Goal: Task Accomplishment & Management: Complete application form

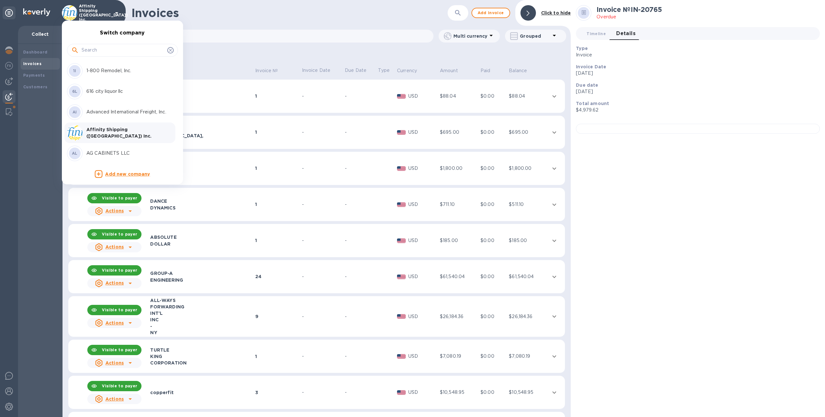
click at [109, 50] on input "text" at bounding box center [123, 50] width 83 height 10
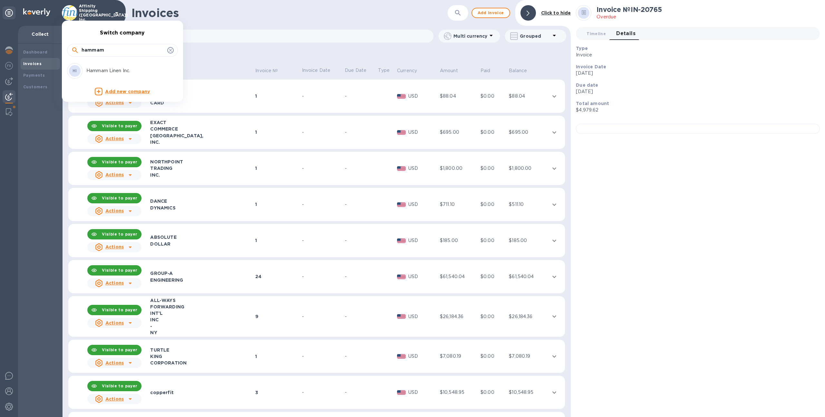
type input "hammam"
click at [105, 70] on p "Hammam Linen Inc." at bounding box center [126, 70] width 81 height 7
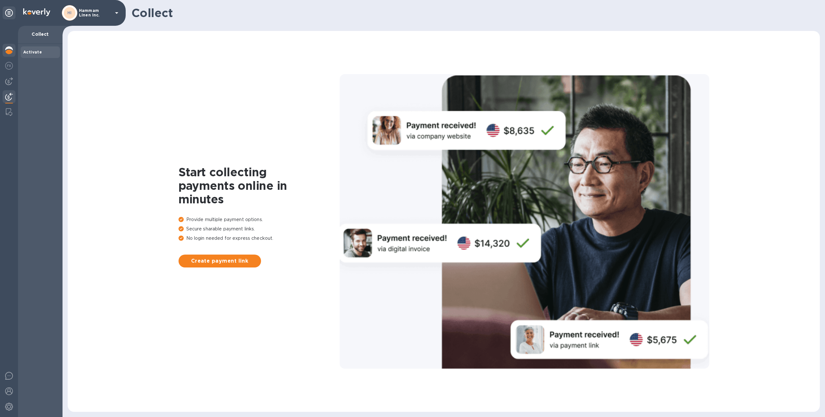
click at [11, 50] on img at bounding box center [9, 50] width 8 height 8
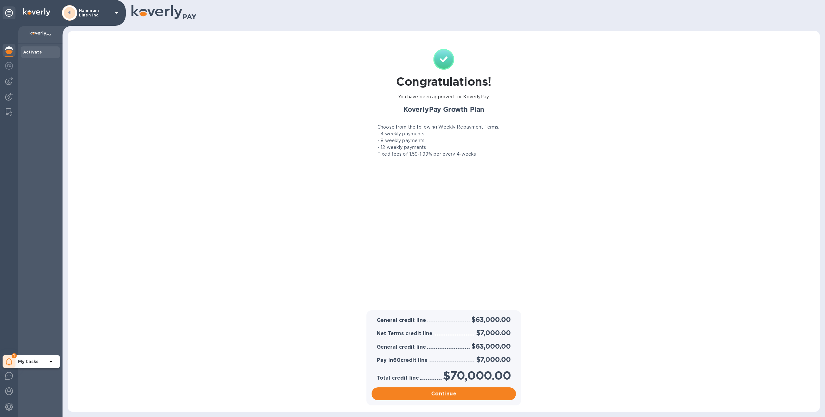
click at [9, 363] on icon at bounding box center [9, 362] width 6 height 8
click at [35, 331] on div "My tasks" at bounding box center [54, 330] width 93 height 6
click at [35, 340] on p "You have pending companies." at bounding box center [51, 342] width 66 height 7
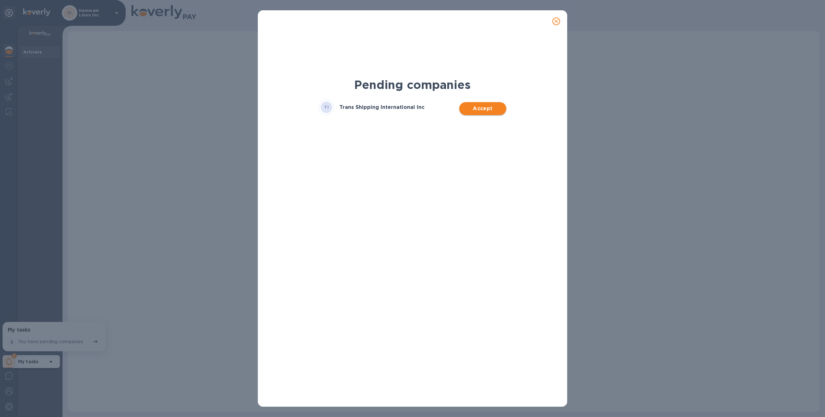
click at [477, 107] on span "Accept" at bounding box center [483, 109] width 36 height 8
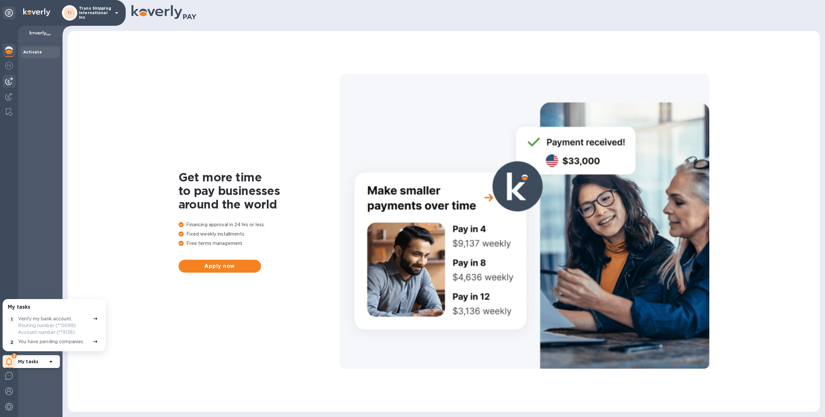
click at [8, 82] on img at bounding box center [9, 81] width 8 height 8
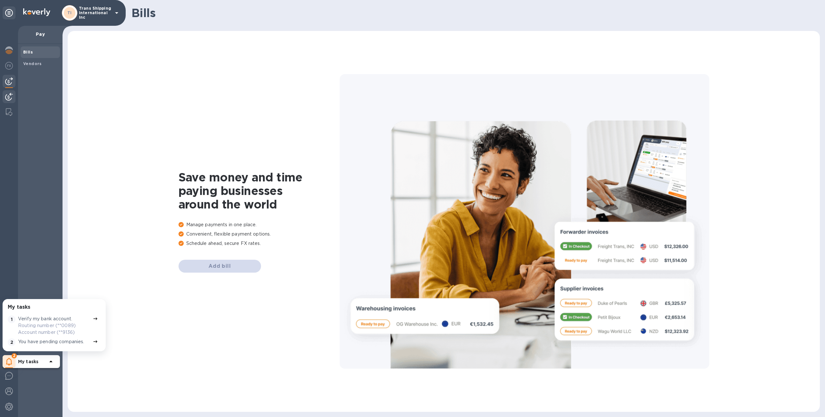
click at [8, 97] on img at bounding box center [9, 97] width 8 height 8
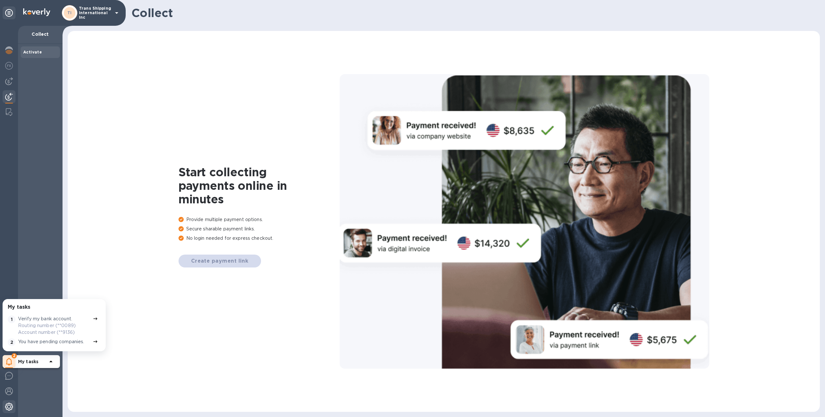
click at [10, 404] on img at bounding box center [9, 407] width 8 height 8
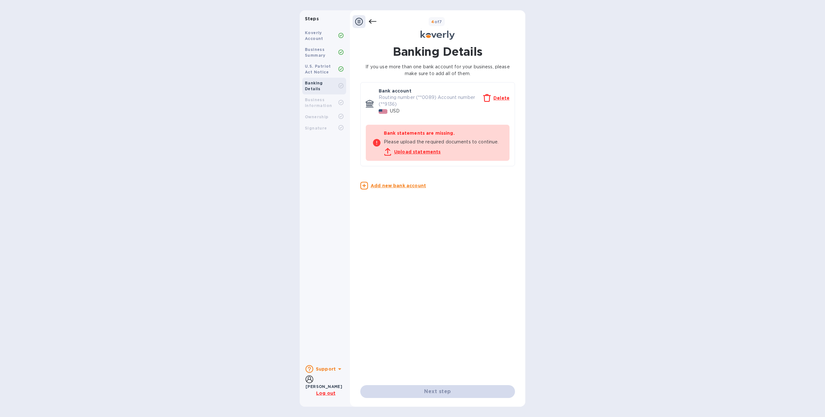
click at [416, 153] on u "Upload statements" at bounding box center [417, 151] width 47 height 5
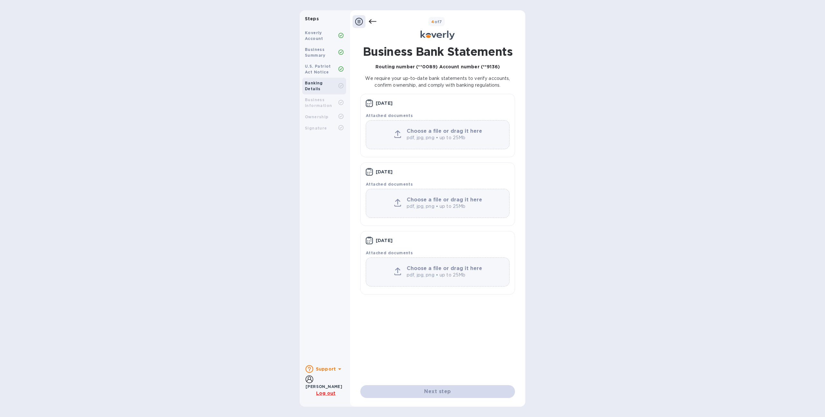
click at [373, 25] on icon at bounding box center [373, 22] width 8 height 8
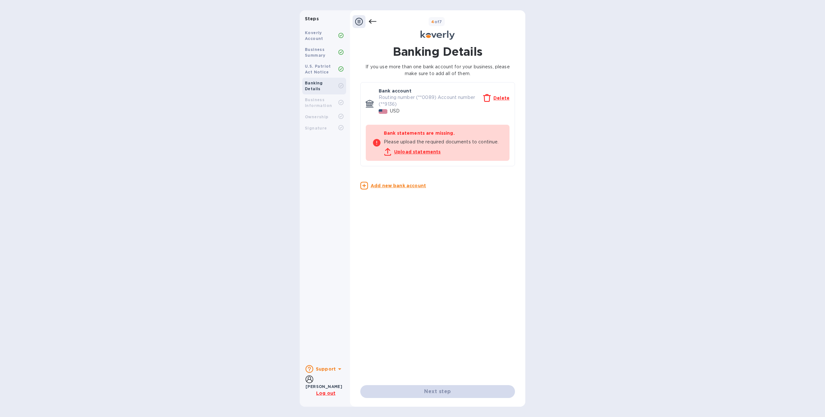
click at [409, 149] on u "Upload statements" at bounding box center [417, 151] width 47 height 5
